Goal: Task Accomplishment & Management: Use online tool/utility

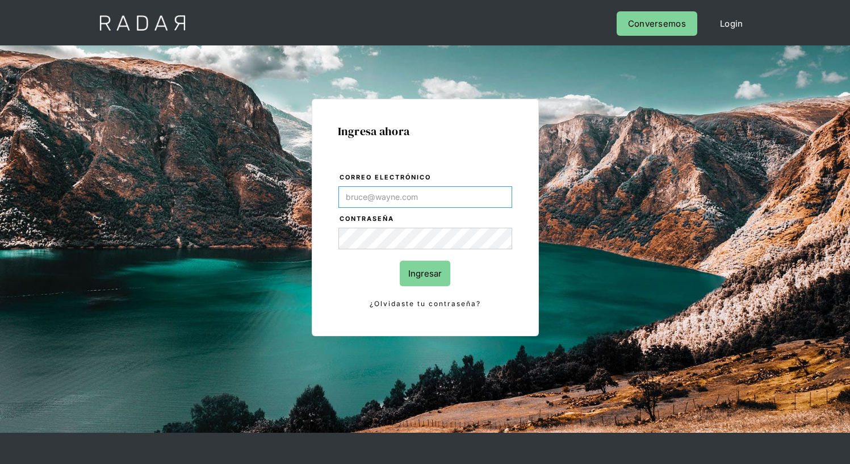
type input "[EMAIL_ADDRESS][PERSON_NAME][DOMAIN_NAME]"
click at [425, 273] on input "Ingresar" at bounding box center [425, 274] width 51 height 26
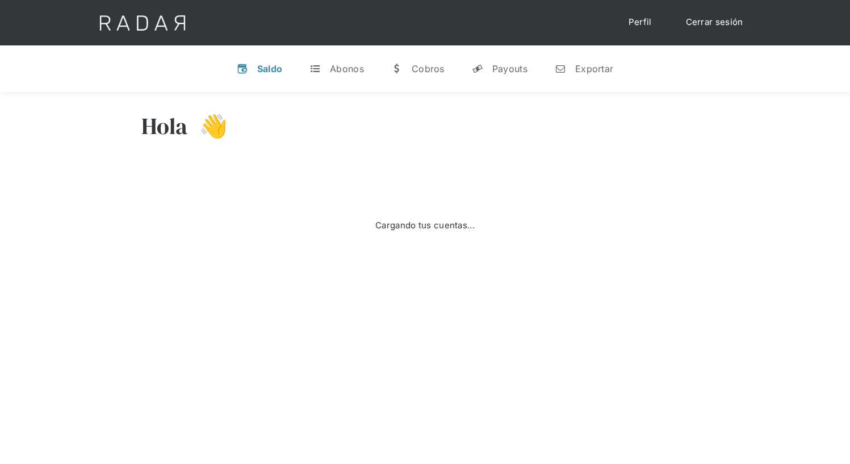
select select "7"
click at [584, 68] on div "Exportar" at bounding box center [594, 68] width 38 height 11
select select "prontopaga"
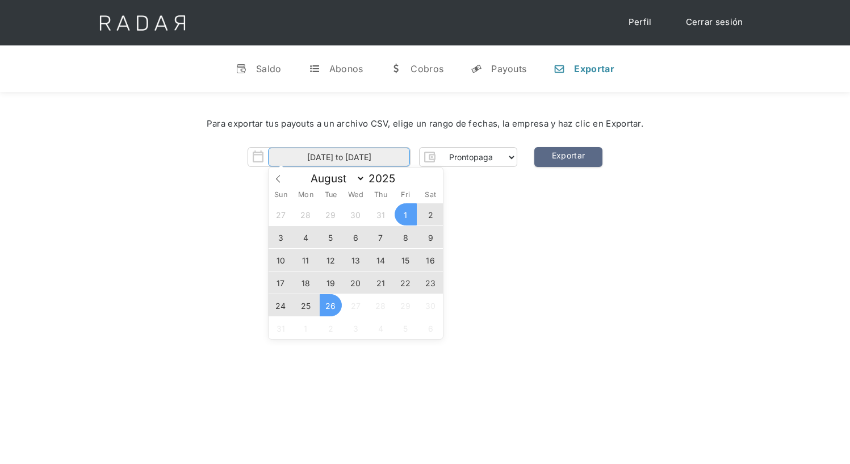
click at [339, 157] on input "[DATE] to [DATE]" at bounding box center [339, 157] width 142 height 19
click at [305, 305] on span "25" at bounding box center [306, 305] width 22 height 22
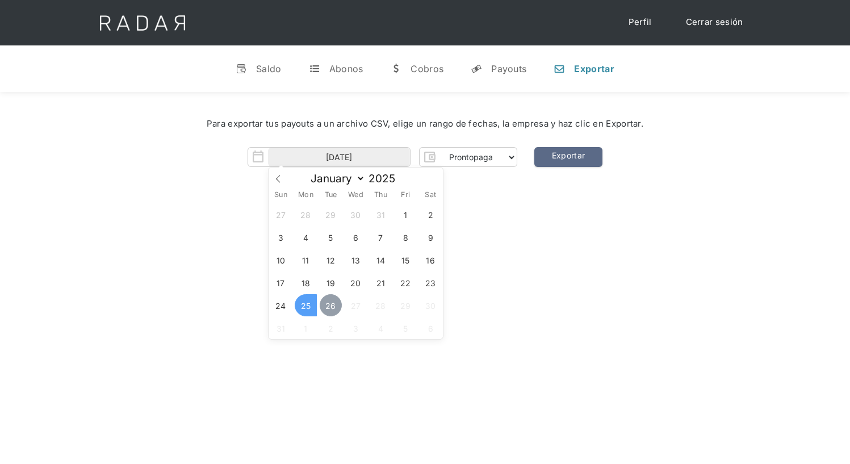
click at [330, 305] on span "26" at bounding box center [331, 305] width 22 height 22
type input "[DATE] to [DATE]"
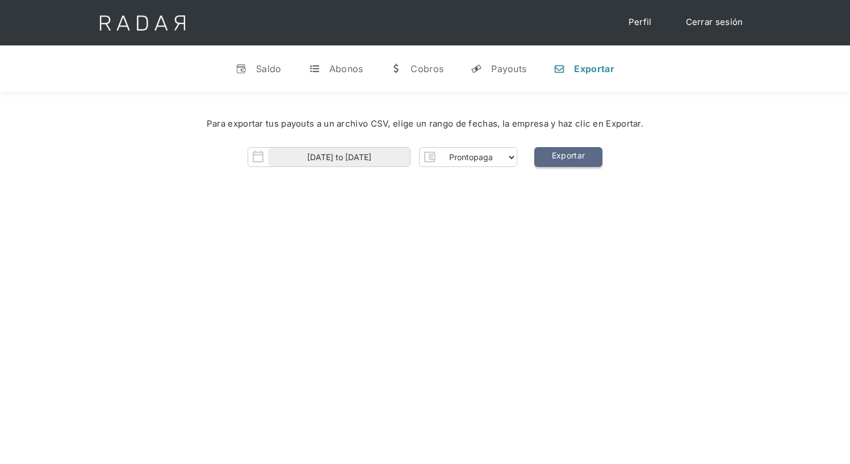
click at [568, 157] on link "Exportar" at bounding box center [568, 157] width 68 height 20
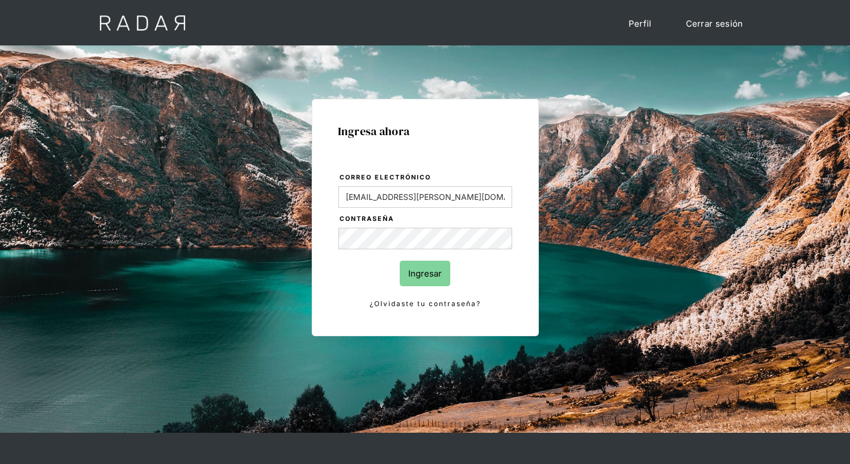
click at [425, 273] on input "Ingresar" at bounding box center [425, 274] width 51 height 26
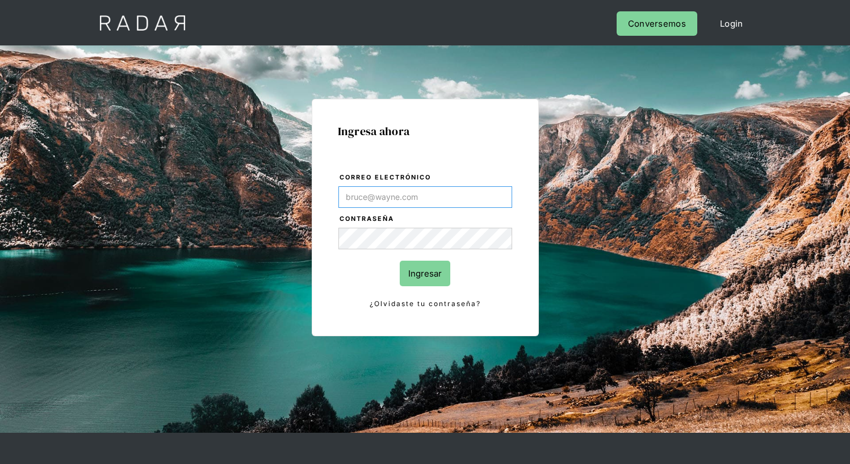
type input "[EMAIL_ADDRESS][PERSON_NAME][DOMAIN_NAME]"
click at [425, 273] on input "Ingresar" at bounding box center [425, 274] width 51 height 26
